Goal: Task Accomplishment & Management: Manage account settings

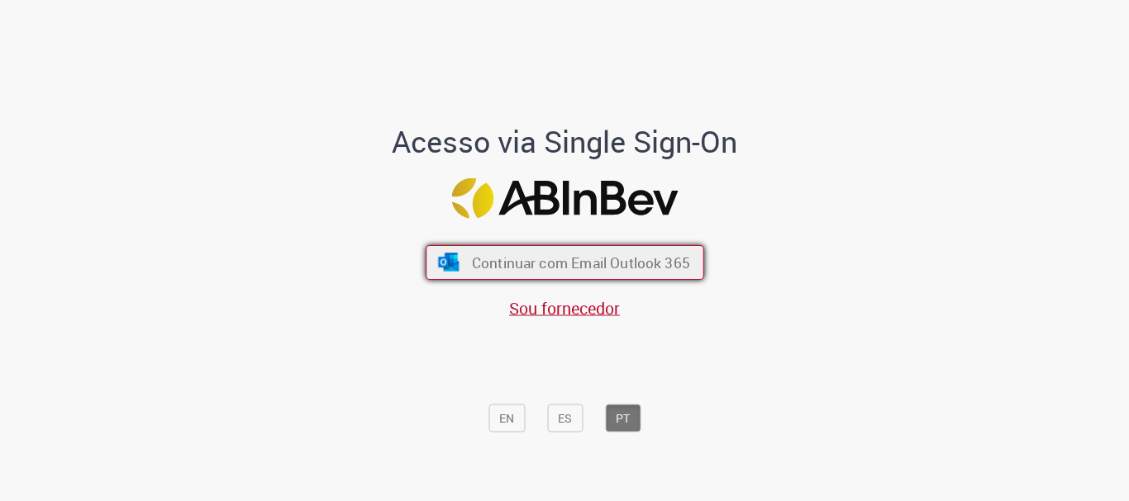
click at [579, 276] on button "Continuar com Email Outlook 365" at bounding box center [564, 262] width 278 height 35
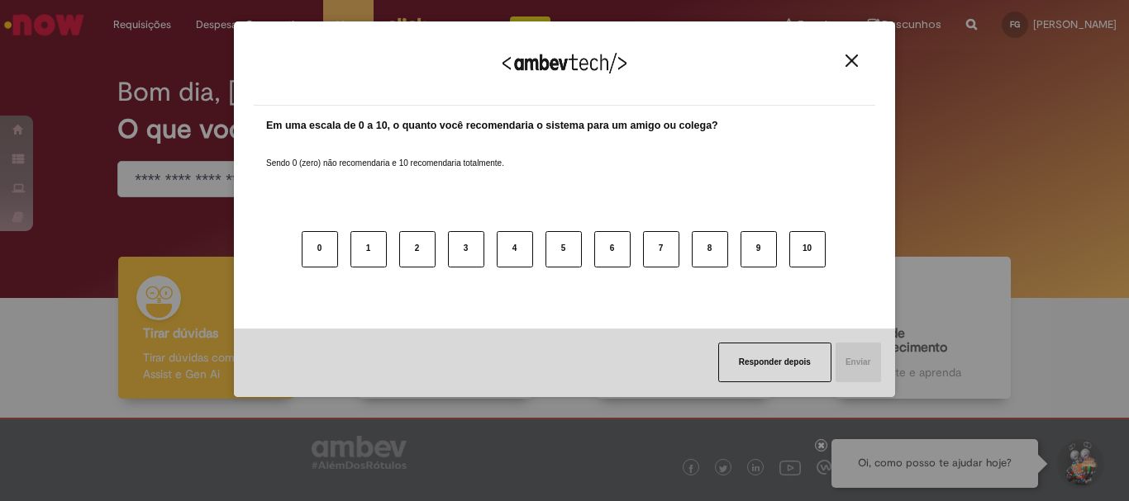
click at [860, 63] on button "Close" at bounding box center [851, 61] width 22 height 14
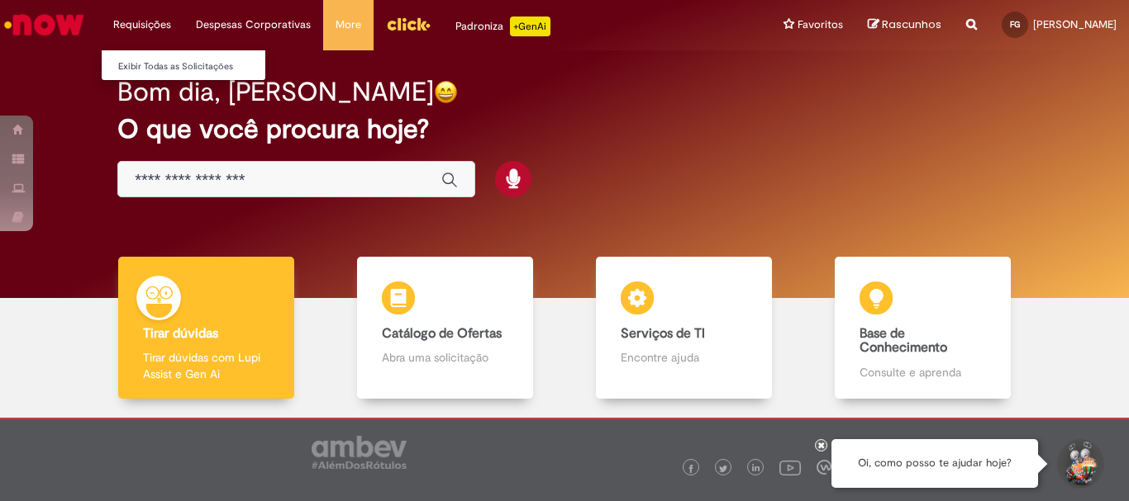
click at [145, 29] on li "Requisições Exibir Todas as Solicitações" at bounding box center [142, 25] width 83 height 50
click at [164, 71] on link "Exibir Todas as Solicitações" at bounding box center [193, 67] width 182 height 18
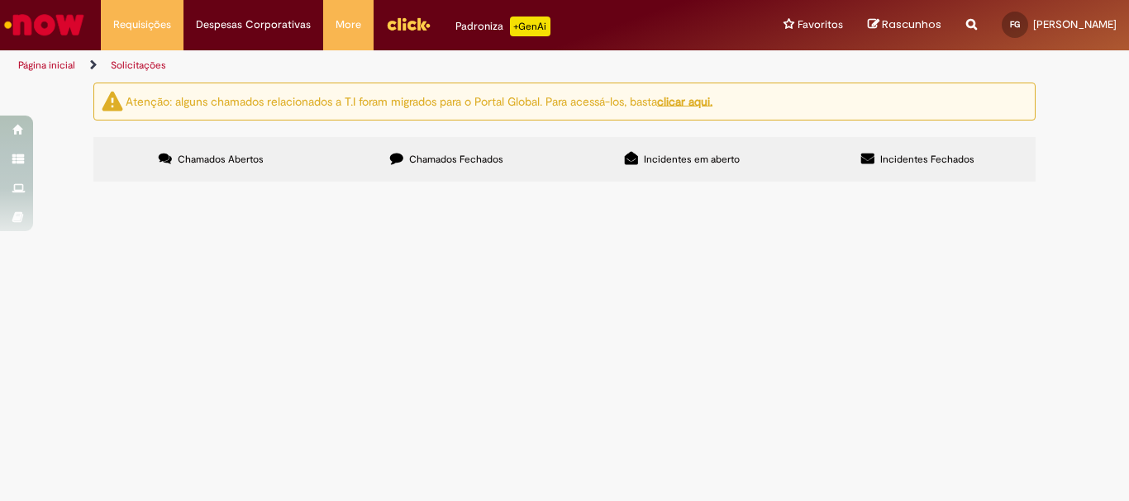
click at [388, 169] on label "Chamados Fechados" at bounding box center [446, 159] width 235 height 45
